Goal: Use online tool/utility: Use online tool/utility

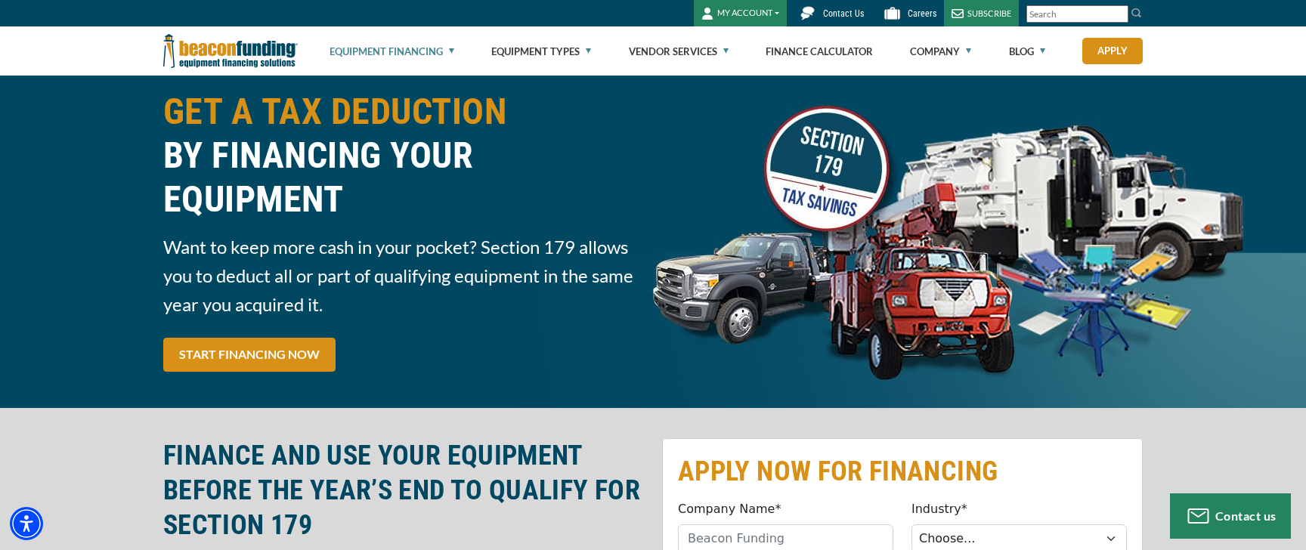
scroll to position [8, 0]
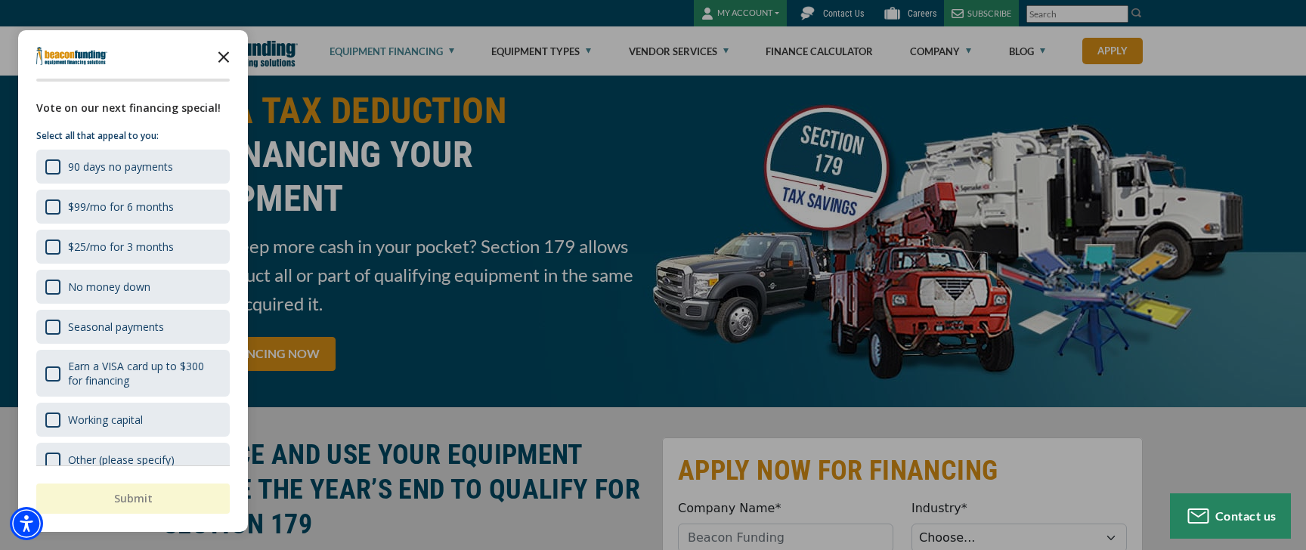
click at [227, 52] on polygon "Close the survey" at bounding box center [223, 56] width 11 height 11
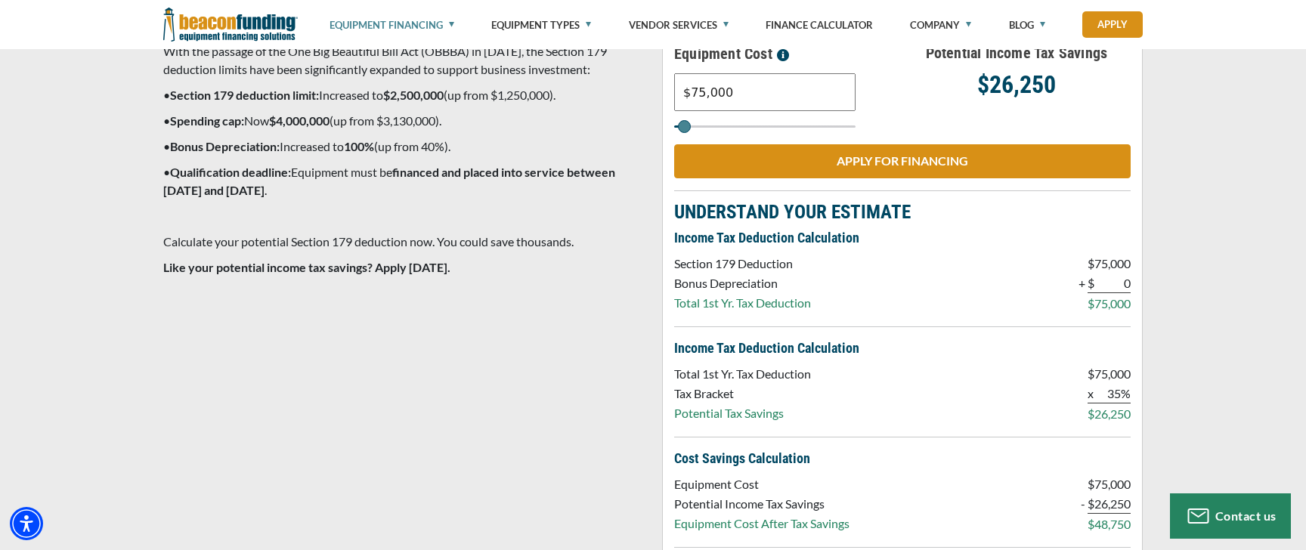
scroll to position [1496, 0]
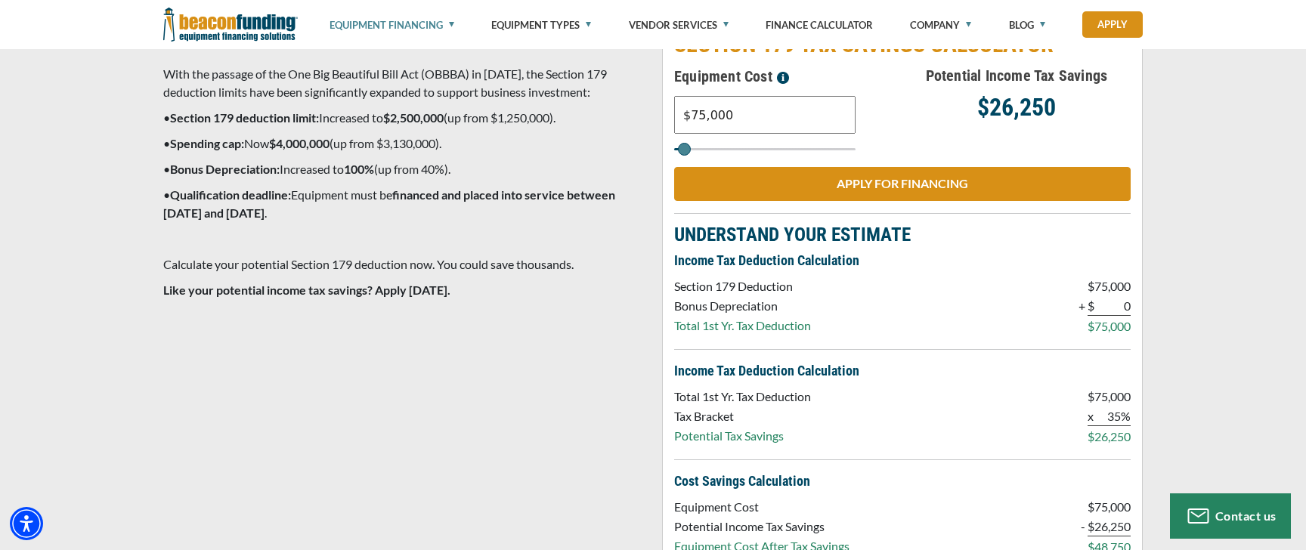
click at [767, 134] on input "$75,000" at bounding box center [764, 115] width 181 height 38
type input "$3,800"
type input "4000"
type input "$38,000"
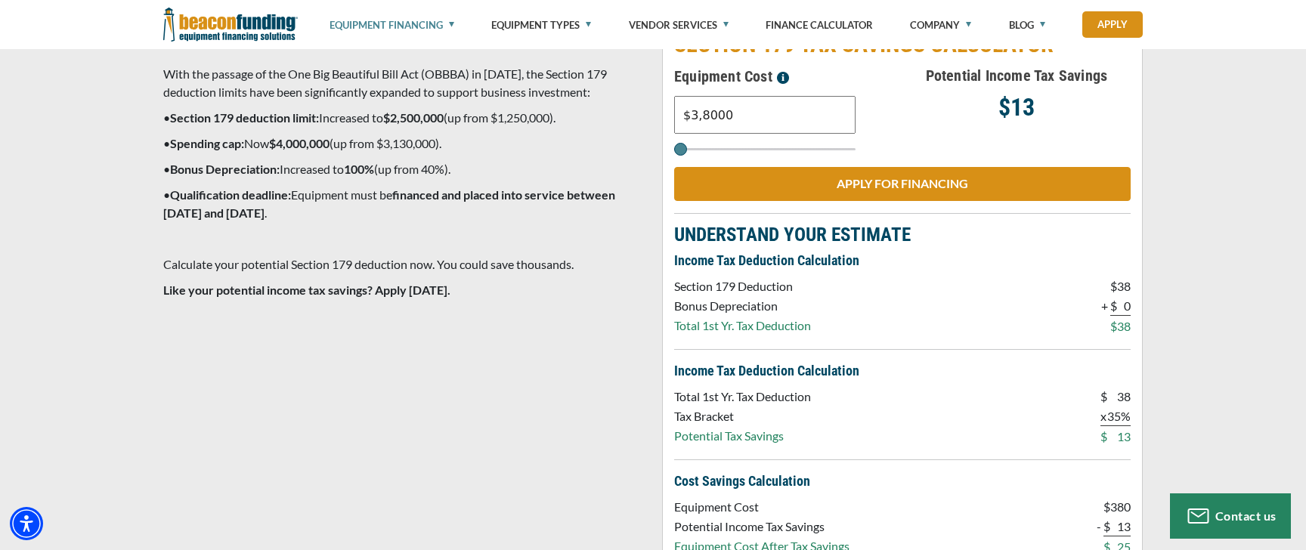
type input "38000"
type input "$380,000"
type input "380000"
type input "$380,000"
click at [942, 156] on div "Potential Income Tax Savings $133,000" at bounding box center [1016, 109] width 228 height 91
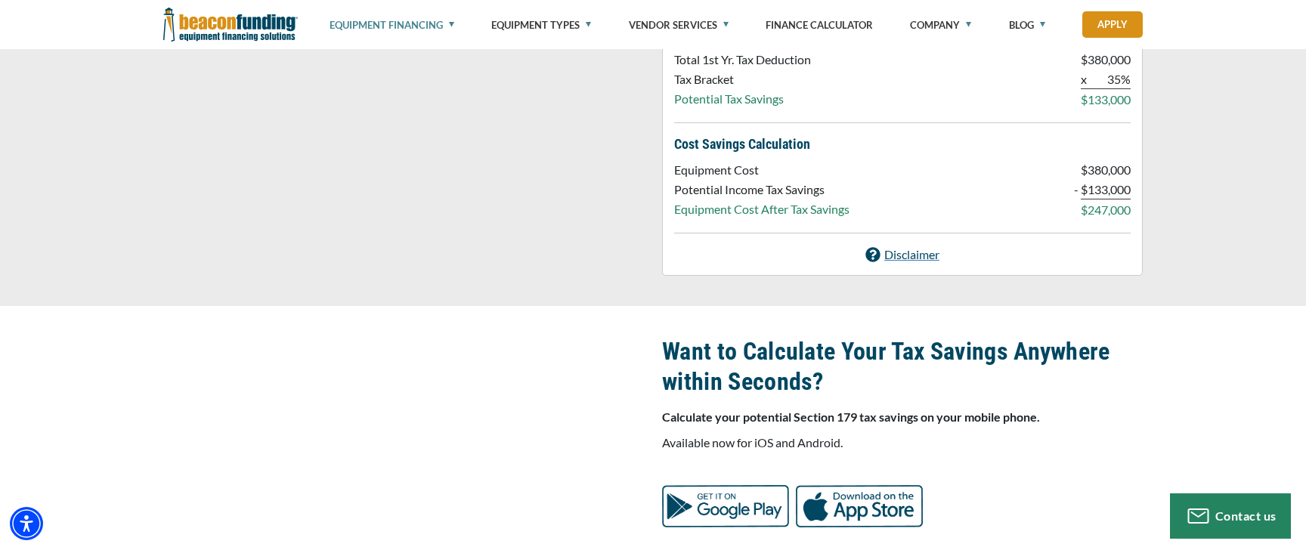
scroll to position [1835, 0]
